Goal: Navigation & Orientation: Find specific page/section

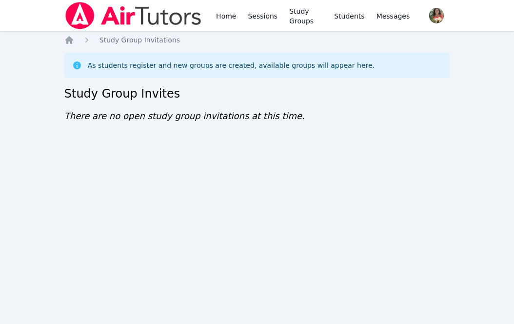
drag, startPoint x: 0, startPoint y: 0, endPoint x: 182, endPoint y: 119, distance: 217.8
click at [182, 119] on span "There are no open study group invitations at this time." at bounding box center [184, 116] width 241 height 10
